Goal: Task Accomplishment & Management: Use online tool/utility

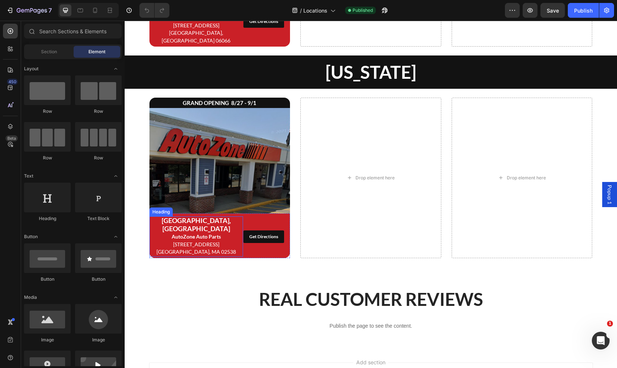
scroll to position [2439, 0]
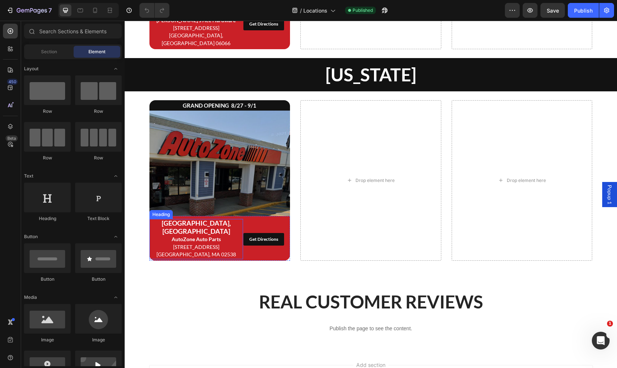
click at [225, 219] on strong "[GEOGRAPHIC_DATA], [GEOGRAPHIC_DATA]" at bounding box center [196, 227] width 69 height 16
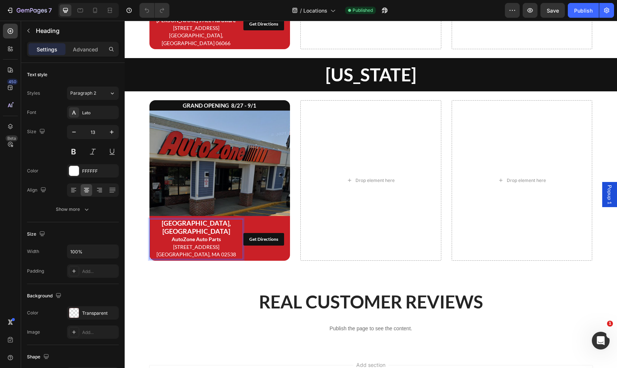
click at [223, 251] on span "[GEOGRAPHIC_DATA], MA 02538" at bounding box center [197, 254] width 80 height 6
drag, startPoint x: 213, startPoint y: 230, endPoint x: 173, endPoint y: 218, distance: 41.3
click at [173, 220] on p "[GEOGRAPHIC_DATA], [GEOGRAPHIC_DATA] AutoZone Auto Parts [STREET_ADDRESS]" at bounding box center [196, 239] width 92 height 39
drag, startPoint x: 227, startPoint y: 229, endPoint x: 170, endPoint y: 225, distance: 56.8
click at [170, 225] on p "[GEOGRAPHIC_DATA], [GEOGRAPHIC_DATA] Dollar General [STREET_ADDRESS]" at bounding box center [196, 239] width 92 height 39
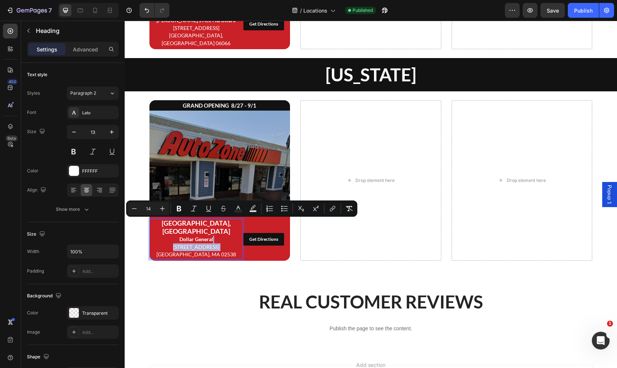
click at [192, 228] on p "[GEOGRAPHIC_DATA], [GEOGRAPHIC_DATA] Dollar General [STREET_ADDRESS]" at bounding box center [196, 239] width 92 height 39
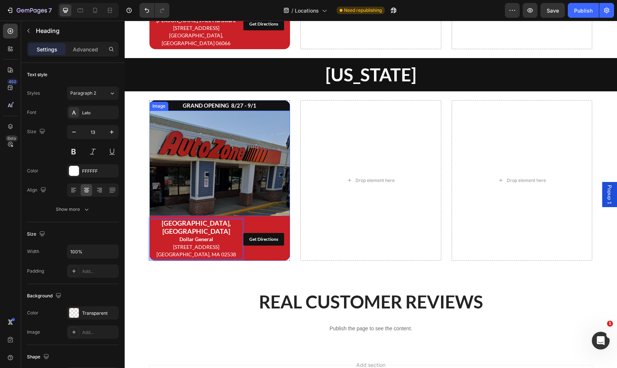
click at [246, 174] on img at bounding box center [220, 163] width 141 height 105
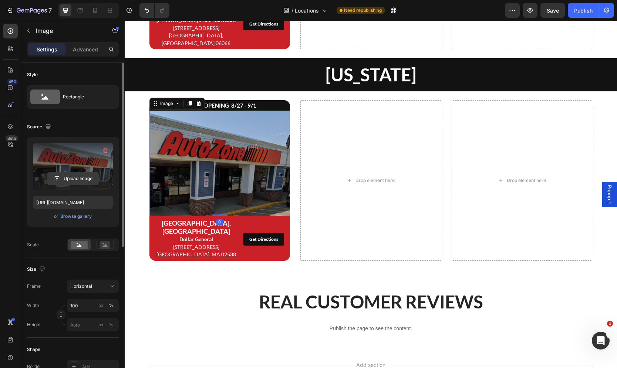
click at [69, 185] on input "file" at bounding box center [72, 178] width 51 height 13
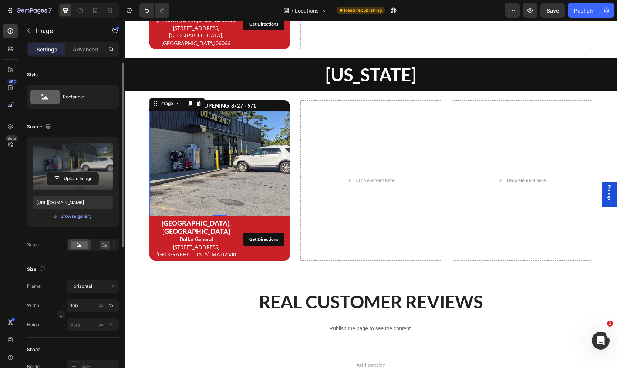
type input "[URL][DOMAIN_NAME]"
click at [266, 236] on div "Get Directions" at bounding box center [263, 239] width 29 height 7
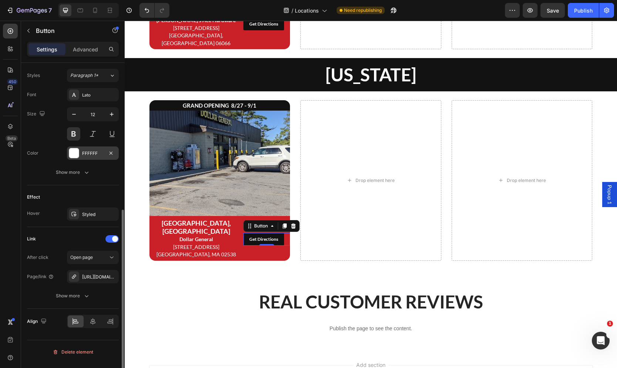
scroll to position [269, 0]
click at [95, 274] on div "[URL][DOMAIN_NAME]" at bounding box center [92, 275] width 21 height 7
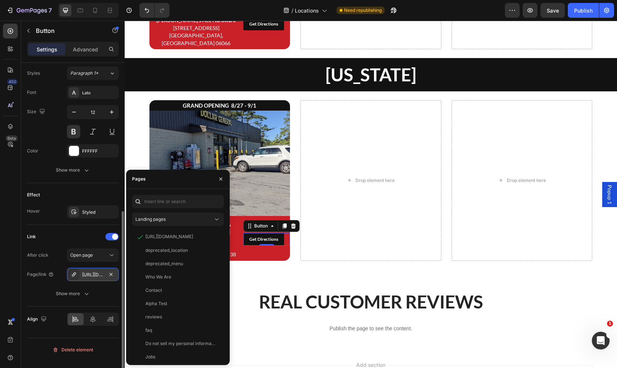
scroll to position [269, 0]
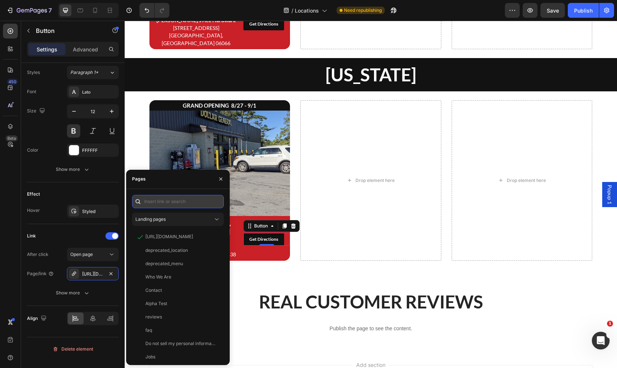
click at [178, 200] on input "text" at bounding box center [178, 201] width 92 height 13
paste input "[URL][DOMAIN_NAME]"
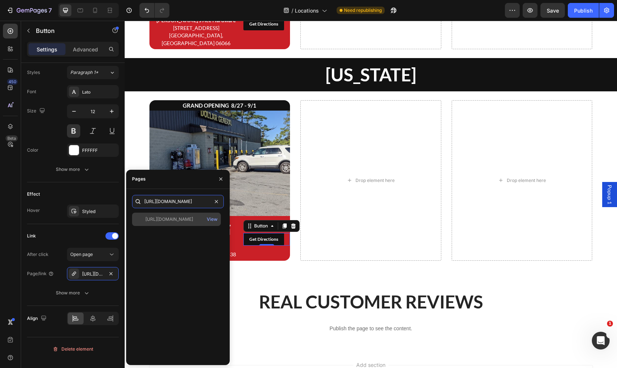
type input "[URL][DOMAIN_NAME]"
click at [179, 222] on div "[URL][DOMAIN_NAME]" at bounding box center [169, 219] width 48 height 7
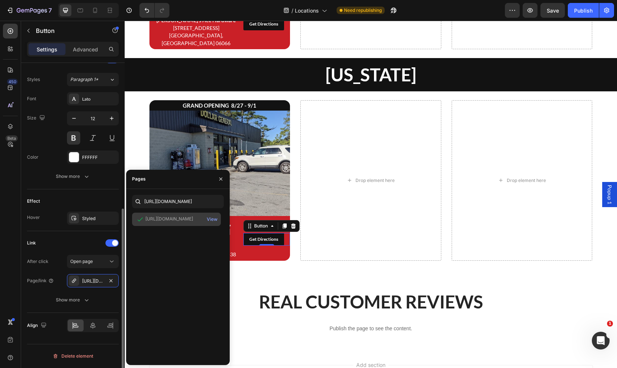
scroll to position [262, 0]
click at [235, 153] on img at bounding box center [220, 163] width 141 height 105
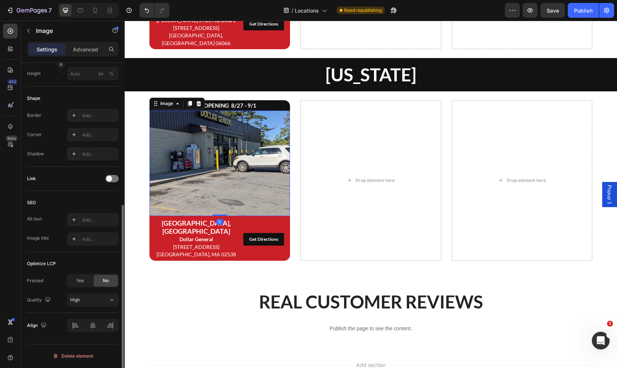
scroll to position [0, 0]
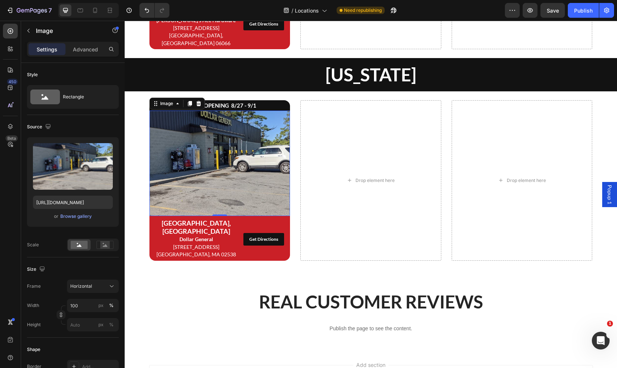
click at [220, 134] on img at bounding box center [220, 163] width 141 height 105
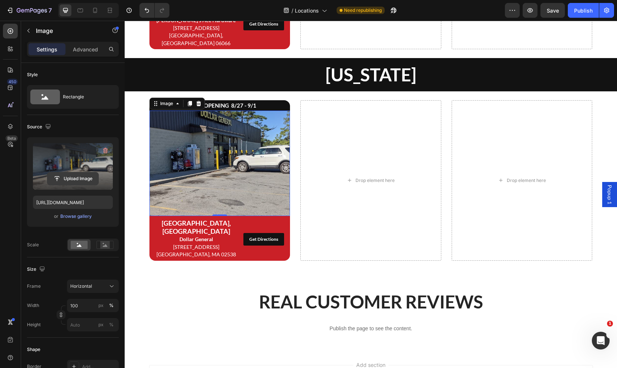
click at [85, 179] on input "file" at bounding box center [72, 178] width 51 height 13
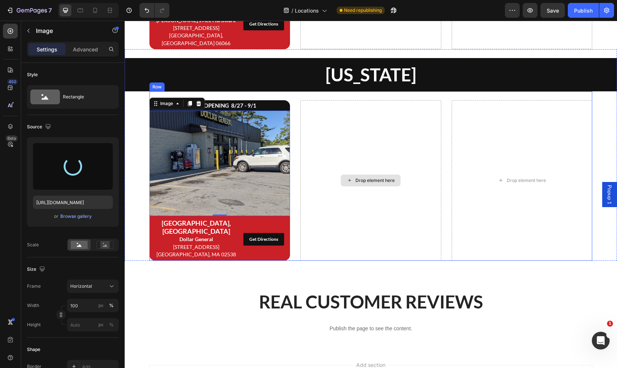
type input "[URL][DOMAIN_NAME]"
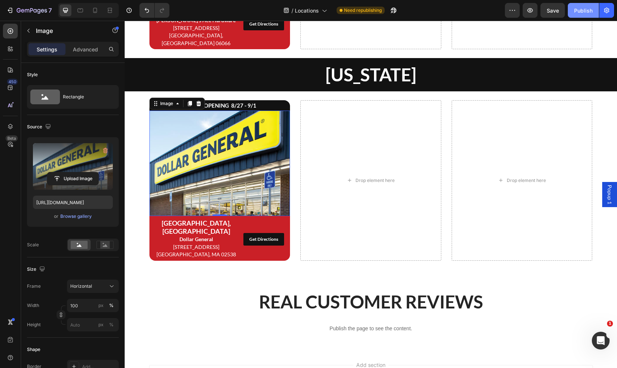
click at [582, 8] on div "Publish" at bounding box center [583, 11] width 19 height 8
